Goal: Navigation & Orientation: Find specific page/section

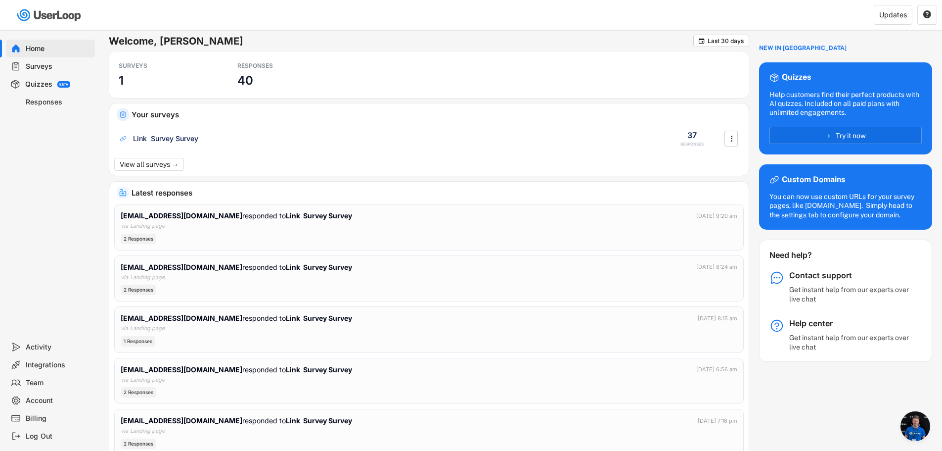
scroll to position [190, 0]
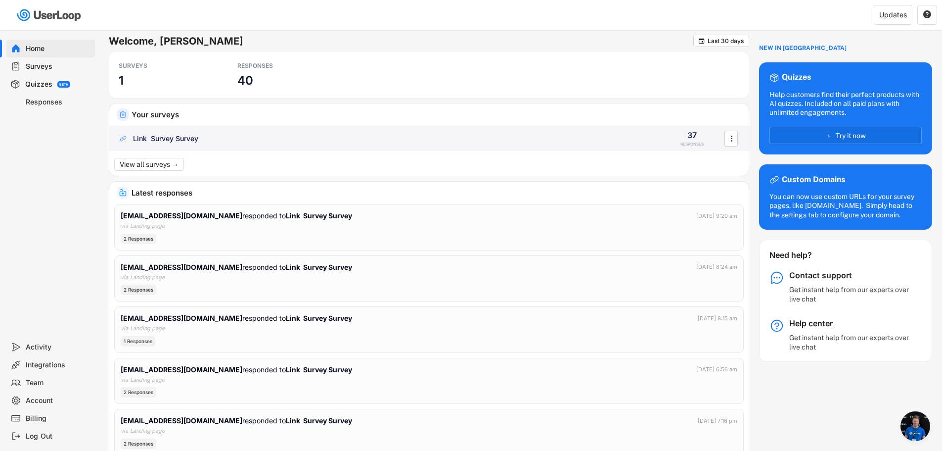
click at [197, 142] on div "Link Survey Survey" at bounding box center [165, 139] width 65 height 10
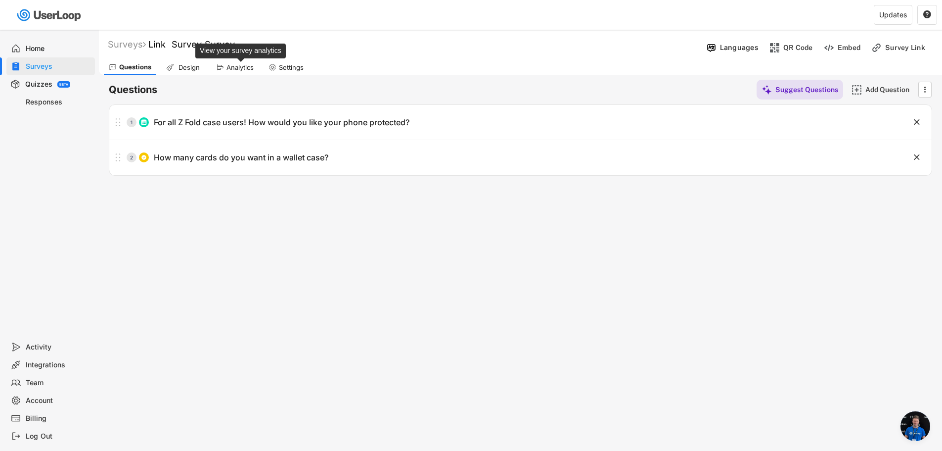
click at [232, 68] on div "Analytics" at bounding box center [240, 67] width 27 height 8
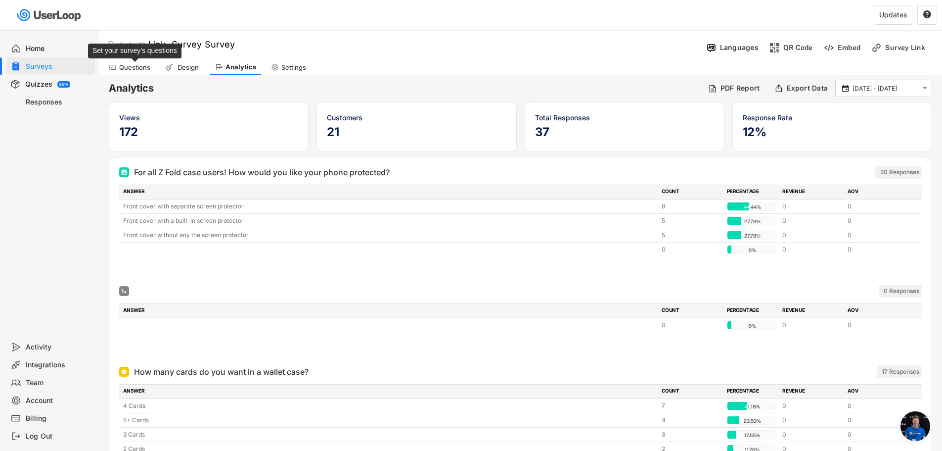
click at [138, 65] on div "Questions" at bounding box center [134, 67] width 31 height 8
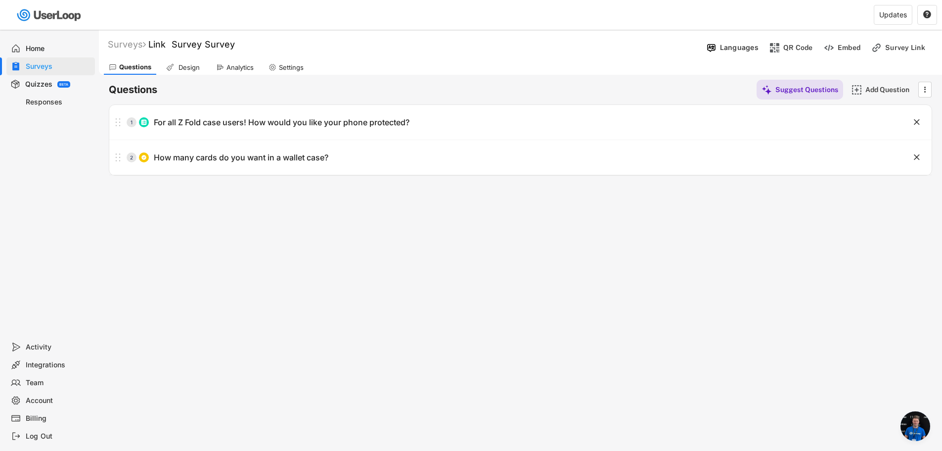
click at [50, 53] on div "Home" at bounding box center [58, 48] width 65 height 9
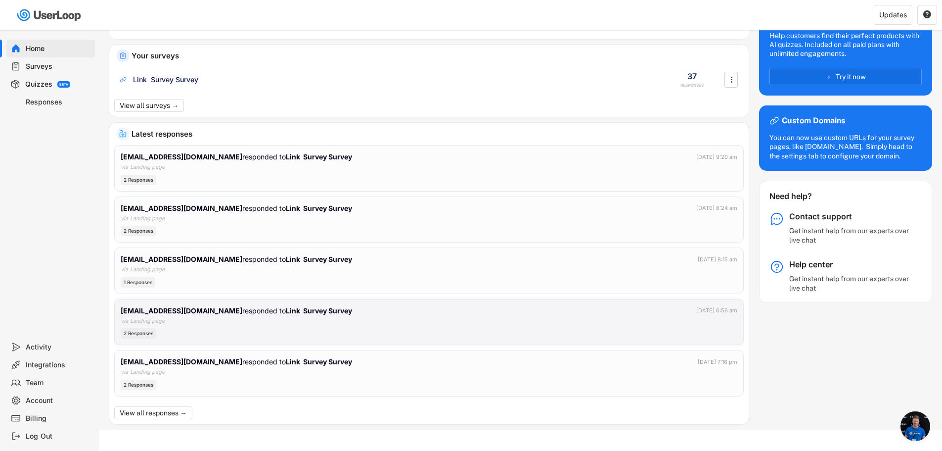
scroll to position [67, 0]
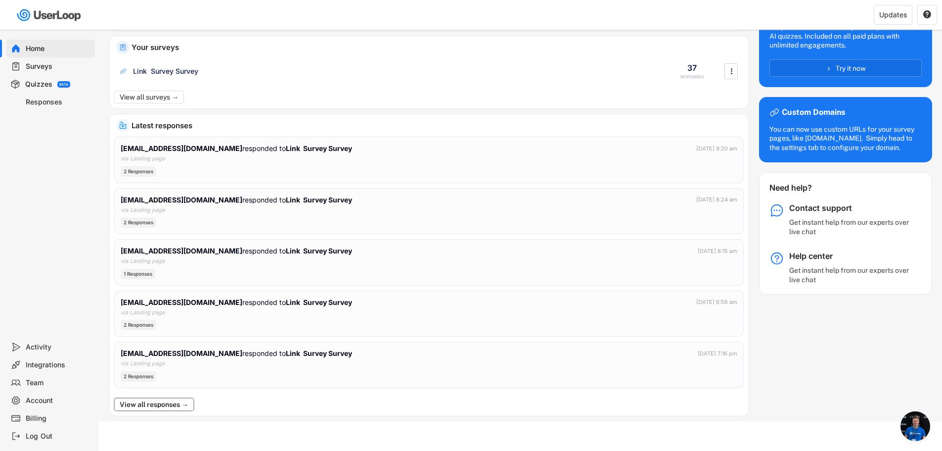
click at [173, 407] on button "View all responses →" at bounding box center [154, 404] width 80 height 13
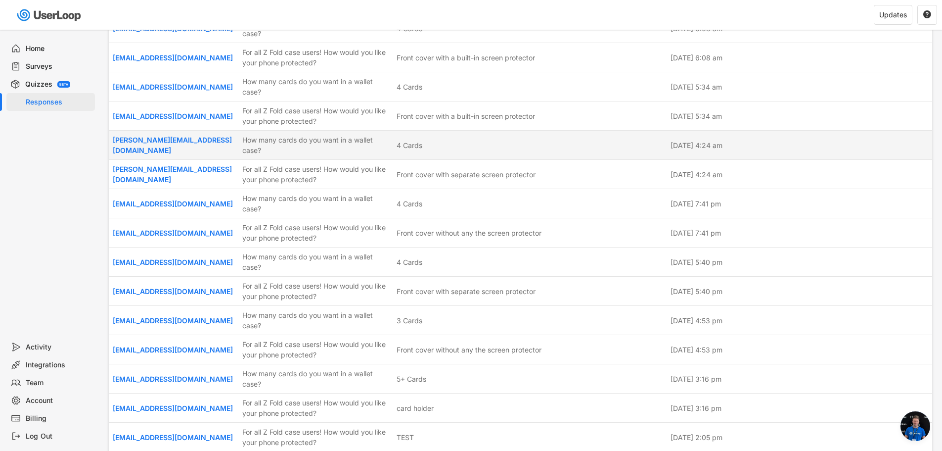
scroll to position [445, 0]
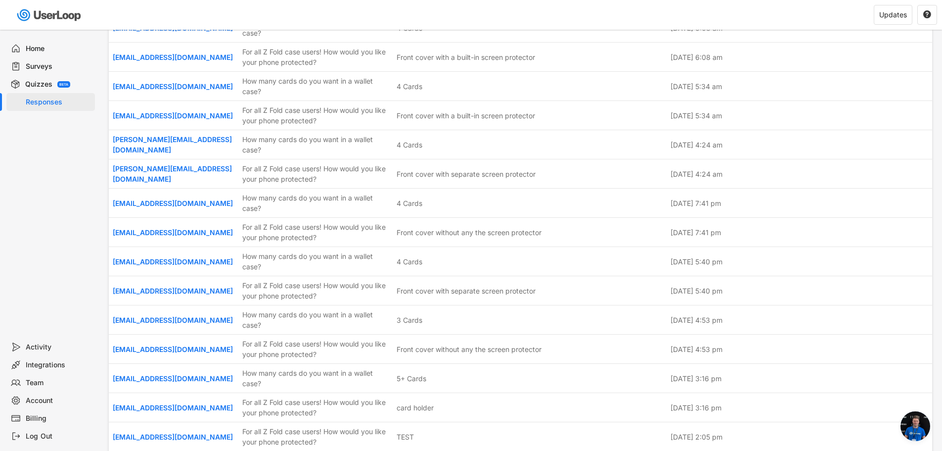
click at [63, 43] on div "Home" at bounding box center [50, 49] width 89 height 18
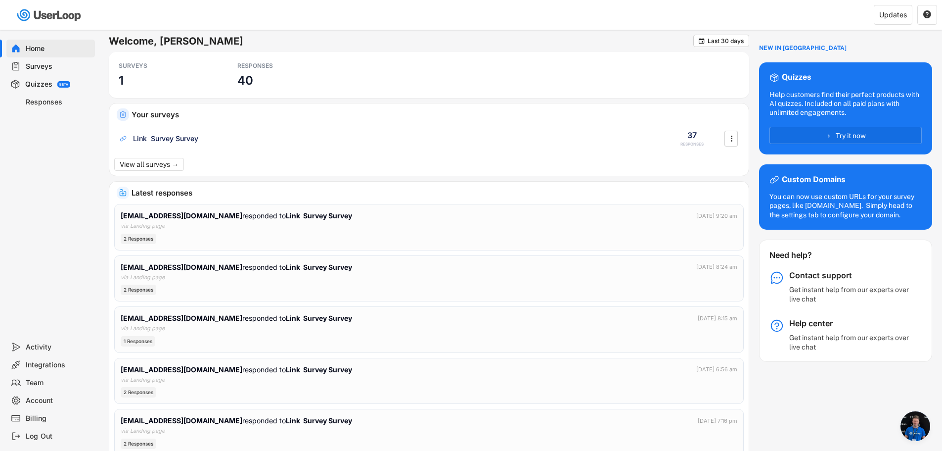
click at [64, 49] on div "Home" at bounding box center [58, 48] width 65 height 9
click at [63, 66] on div "Surveys" at bounding box center [58, 66] width 65 height 9
